Goal: Task Accomplishment & Management: Complete application form

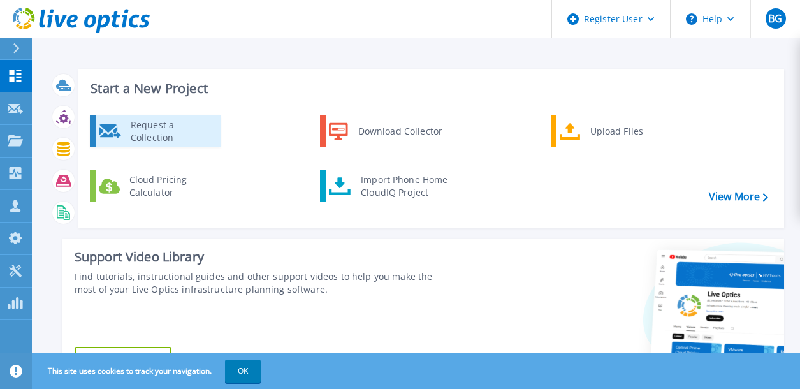
click at [172, 125] on div "Request a Collection" at bounding box center [170, 132] width 93 height 26
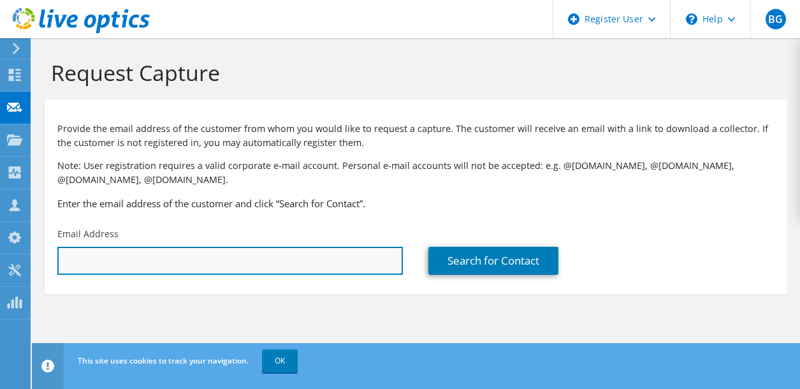
click at [221, 256] on input "text" at bounding box center [230, 261] width 346 height 28
paste input "[EMAIL_ADDRESS][DOMAIN_NAME]"
type input "[EMAIL_ADDRESS][DOMAIN_NAME]"
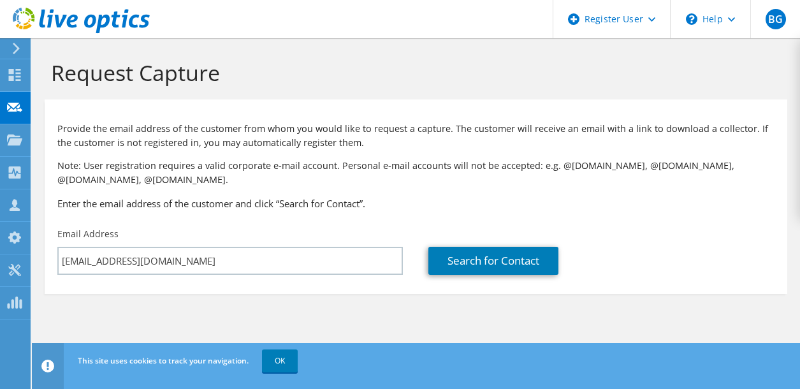
click at [508, 202] on h3 "Enter the email address of the customer and click “Search for Contact”." at bounding box center [415, 203] width 717 height 14
click at [499, 267] on link "Search for Contact" at bounding box center [493, 261] width 130 height 28
type input "RTP ENVIRONMENTAL ASSOC"
type input "[PERSON_NAME]"
type input "White"
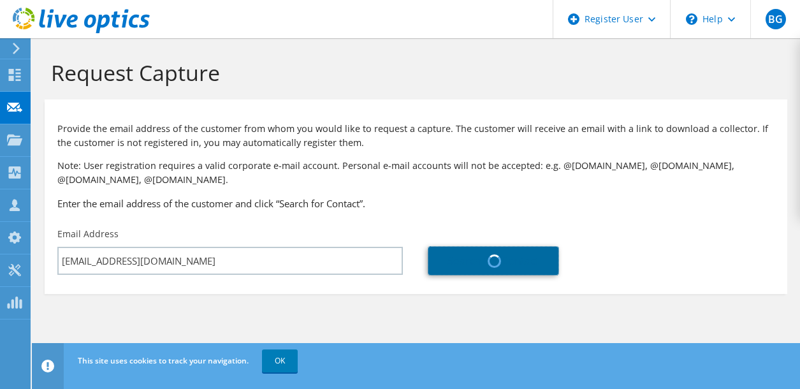
type input "United States"
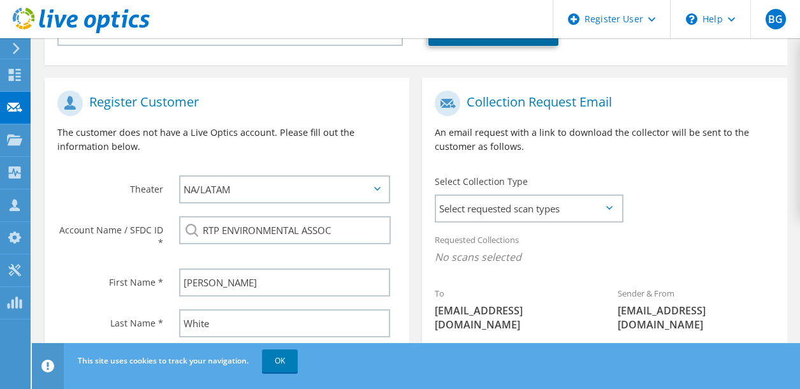
scroll to position [255, 0]
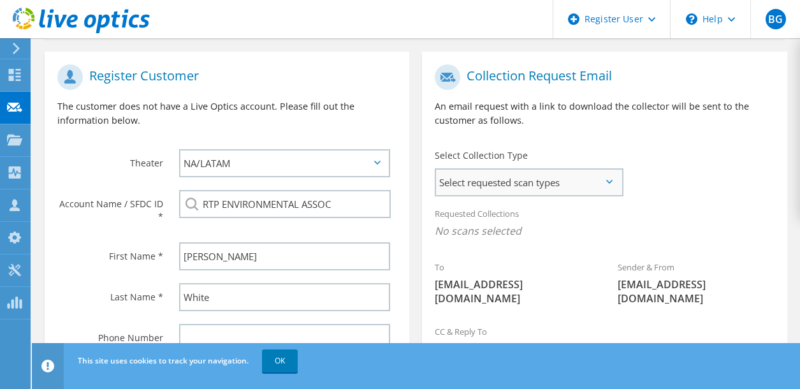
click at [590, 184] on span "Select requested scan types" at bounding box center [529, 183] width 186 height 26
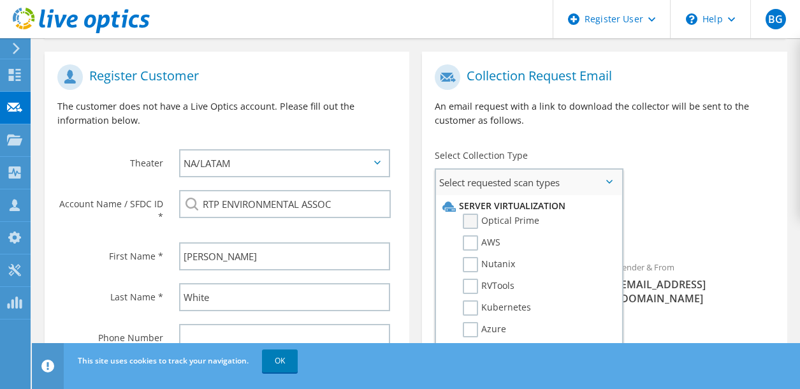
click at [478, 223] on label "Optical Prime" at bounding box center [501, 221] width 77 height 15
click at [0, 0] on input "Optical Prime" at bounding box center [0, 0] width 0 height 0
click at [685, 189] on div "To bwhite@rtpenv.com Sender & From liveoptics@liveoptics.com" at bounding box center [604, 190] width 365 height 264
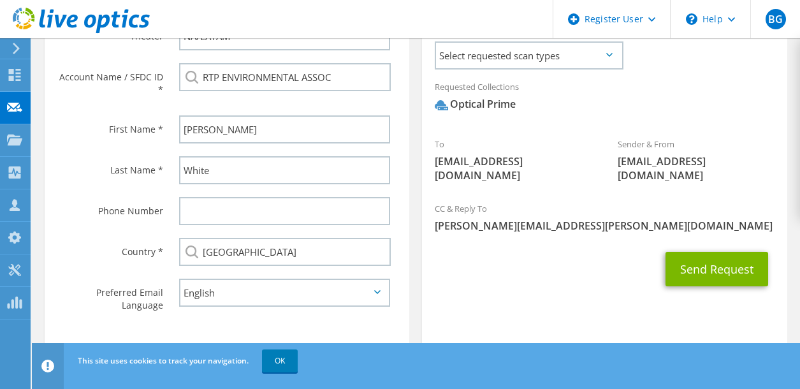
scroll to position [400, 0]
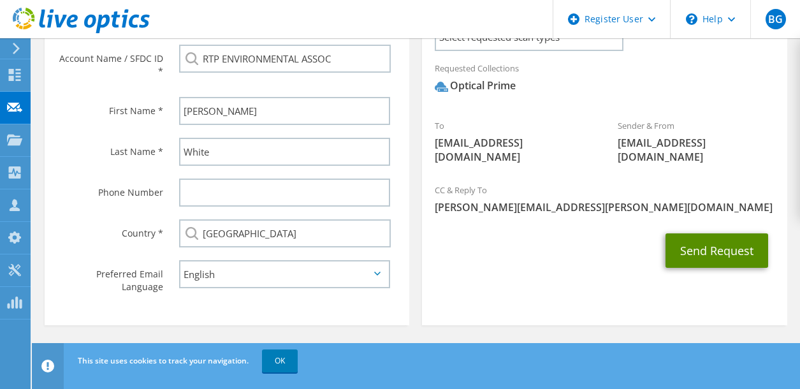
click at [706, 233] on button "Send Request" at bounding box center [717, 250] width 103 height 34
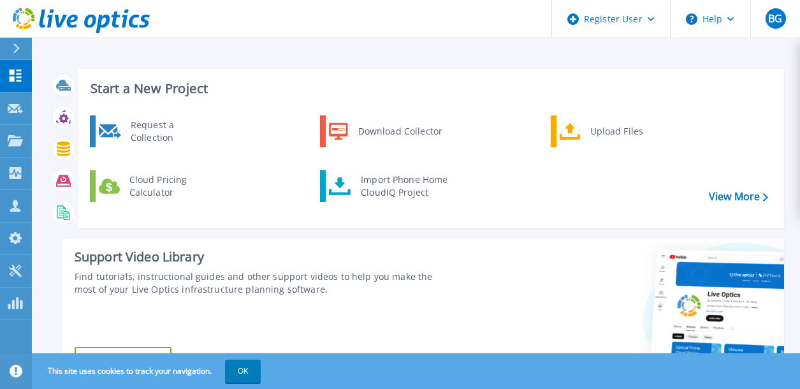
click at [488, 89] on h3 "Start a New Project" at bounding box center [429, 89] width 677 height 14
